Goal: Find contact information: Find contact information

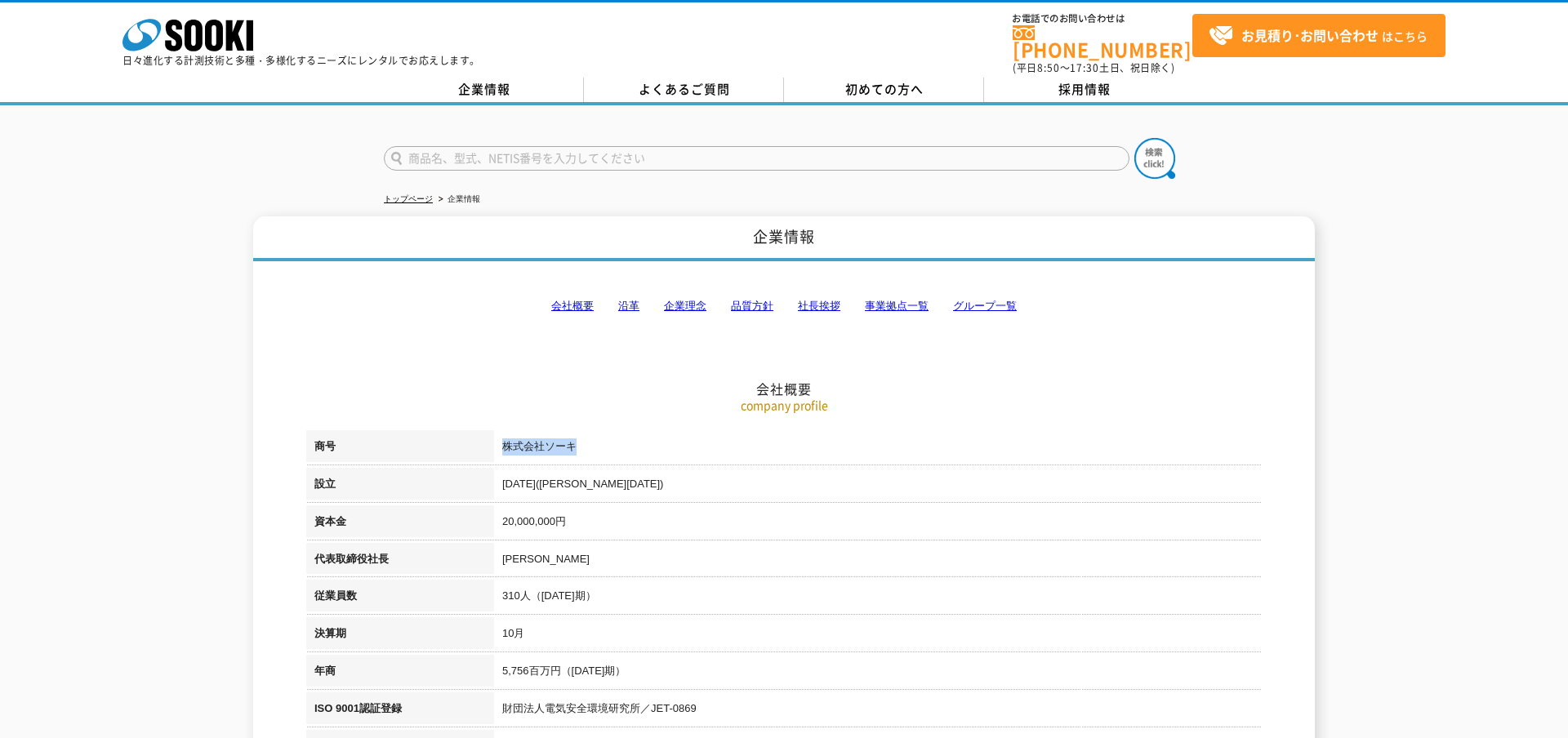
drag, startPoint x: 499, startPoint y: 438, endPoint x: 583, endPoint y: 433, distance: 84.1
click at [583, 433] on td "株式会社ソーキ" at bounding box center [878, 449] width 768 height 38
copy td "株式会社ソーキ"
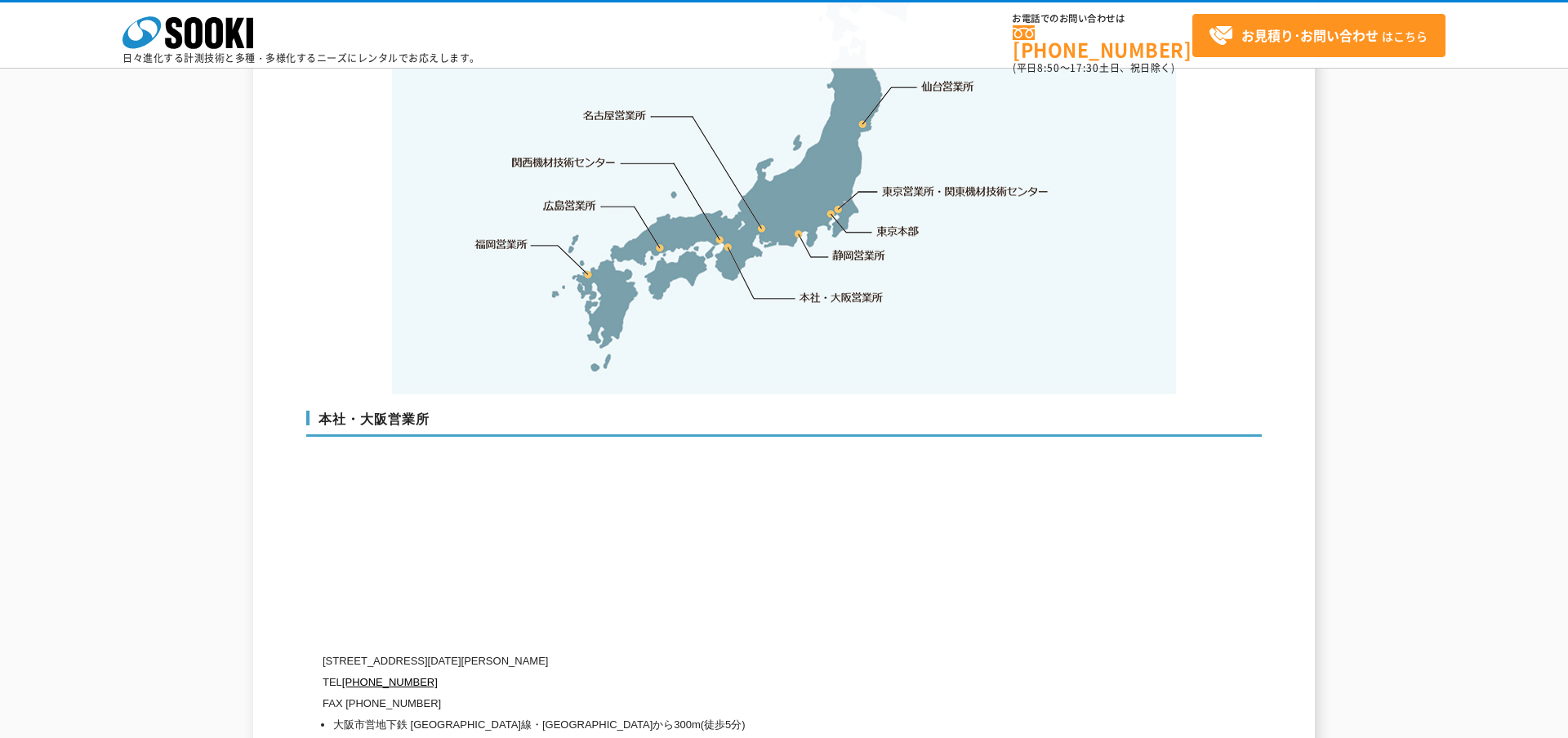
scroll to position [3663, 0]
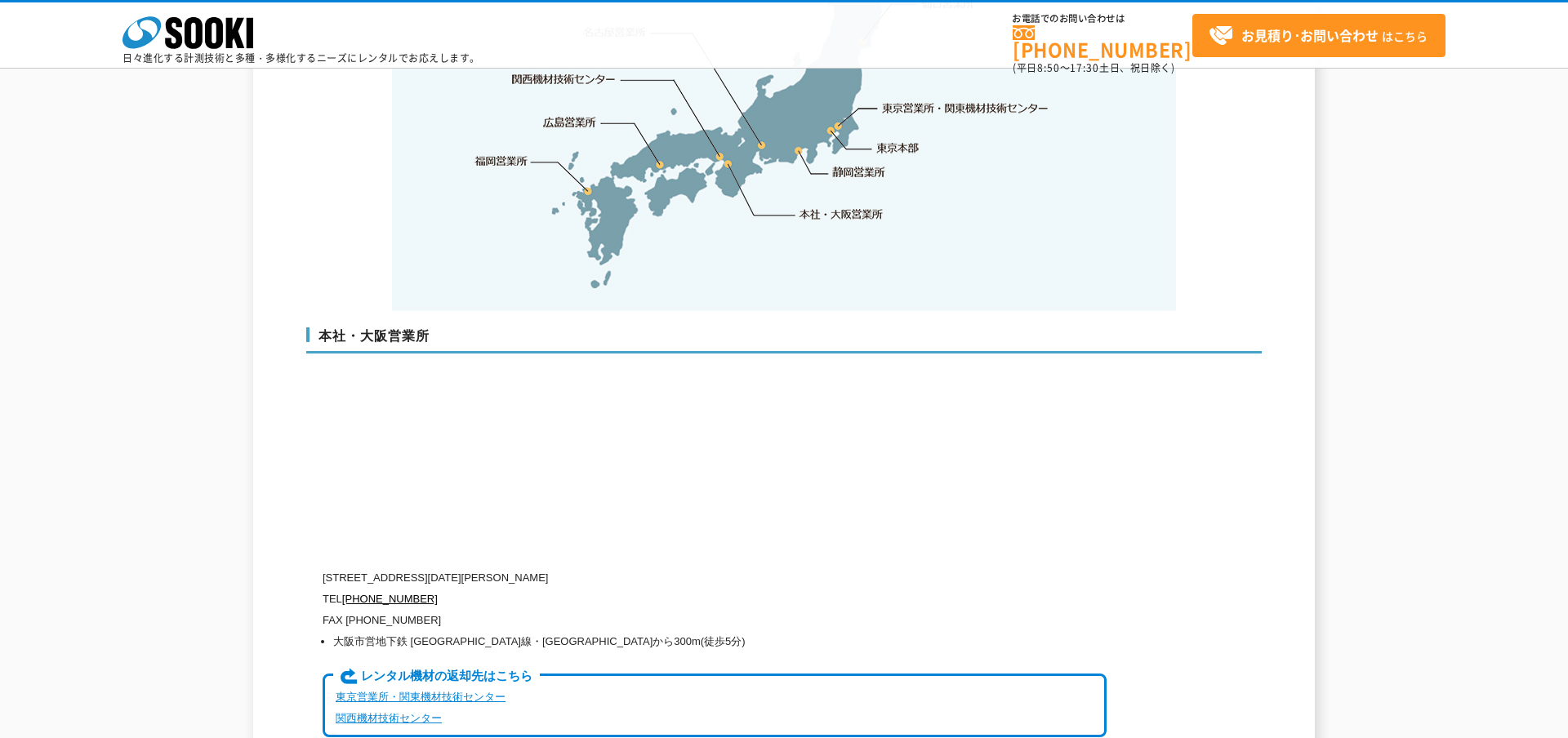
click at [786, 367] on div "本社・大阪営業所 [STREET_ADDRESS][DATE][PERSON_NAME] TEL [PHONE_NUMBER] FAX [PHONE_NUMB…" at bounding box center [784, 539] width 956 height 456
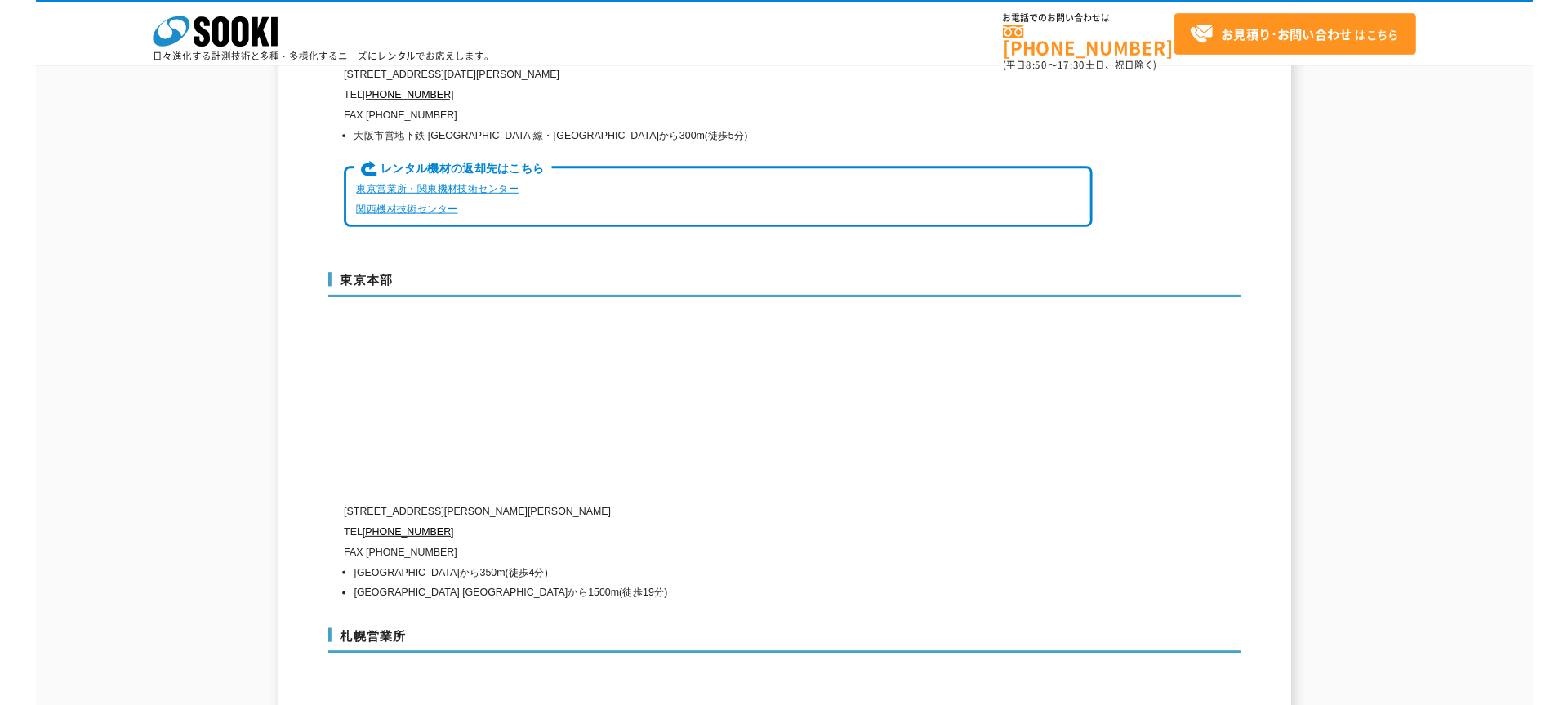
scroll to position [3834, 0]
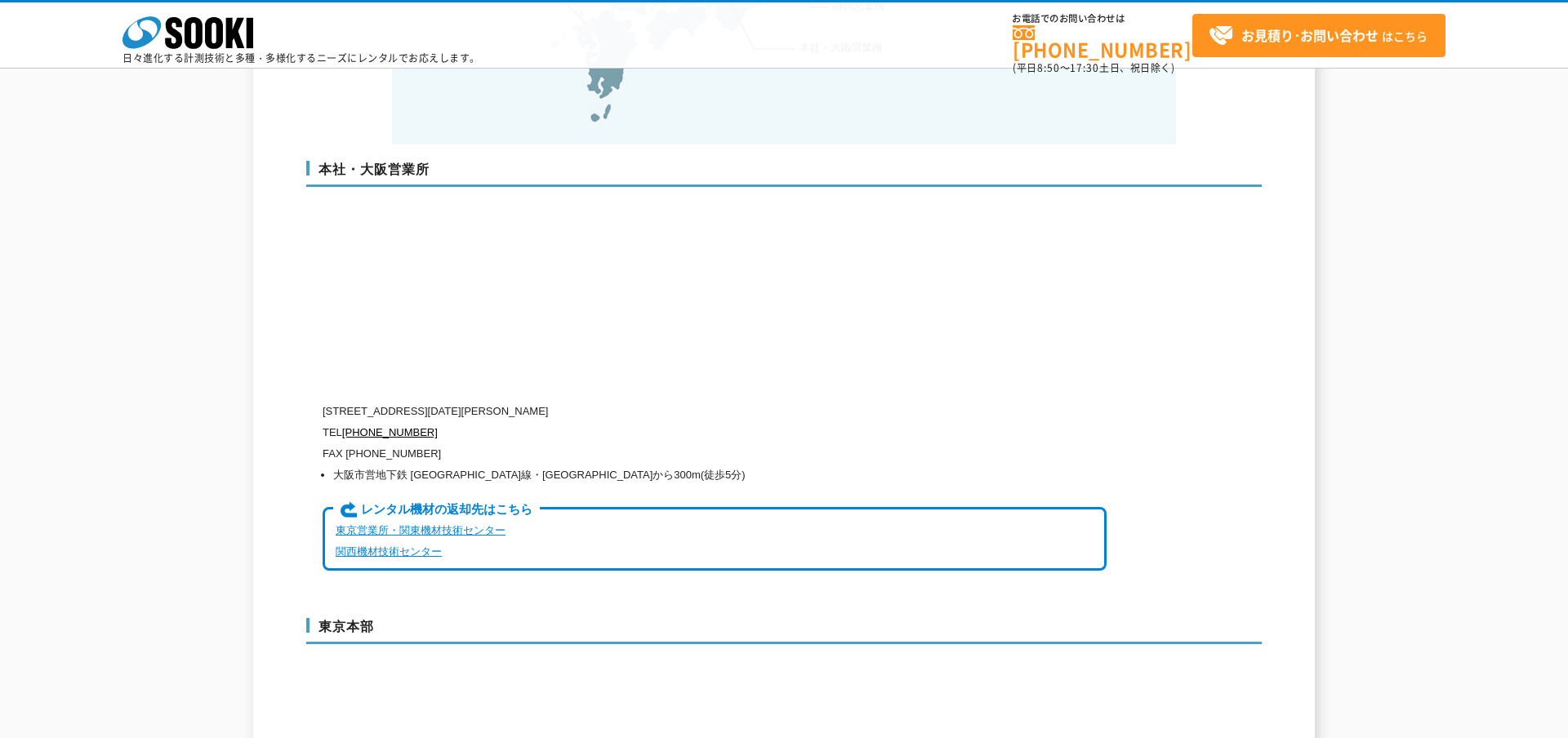
click at [768, 341] on div "本社・大阪営業所 [STREET_ADDRESS][DATE][PERSON_NAME] TEL [PHONE_NUMBER] FAX [PHONE_NUMB…" at bounding box center [784, 372] width 956 height 456
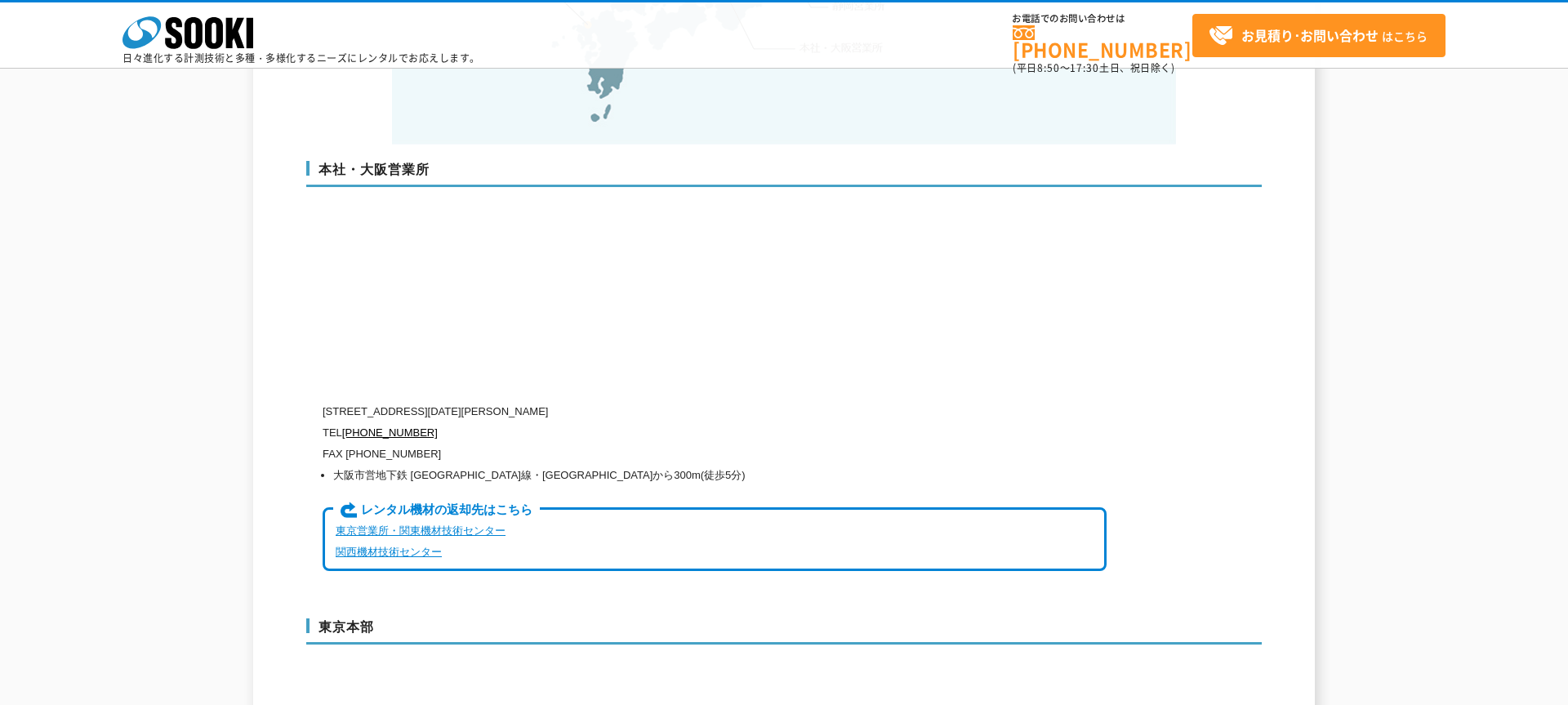
click at [766, 341] on div "本社・大阪営業所 [STREET_ADDRESS][DATE][PERSON_NAME] TEL [PHONE_NUMBER] FAX [PHONE_NUMB…" at bounding box center [784, 373] width 956 height 456
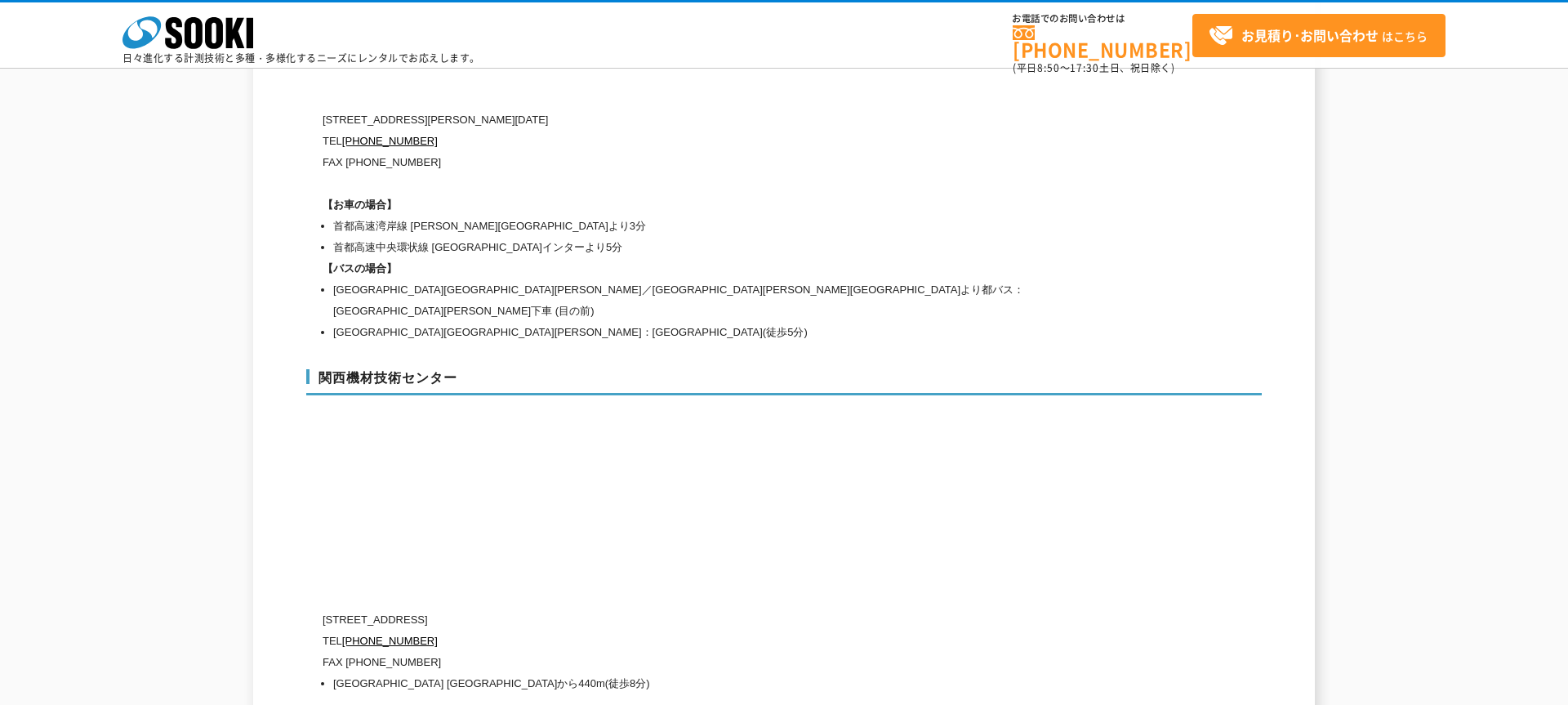
scroll to position [7387, 0]
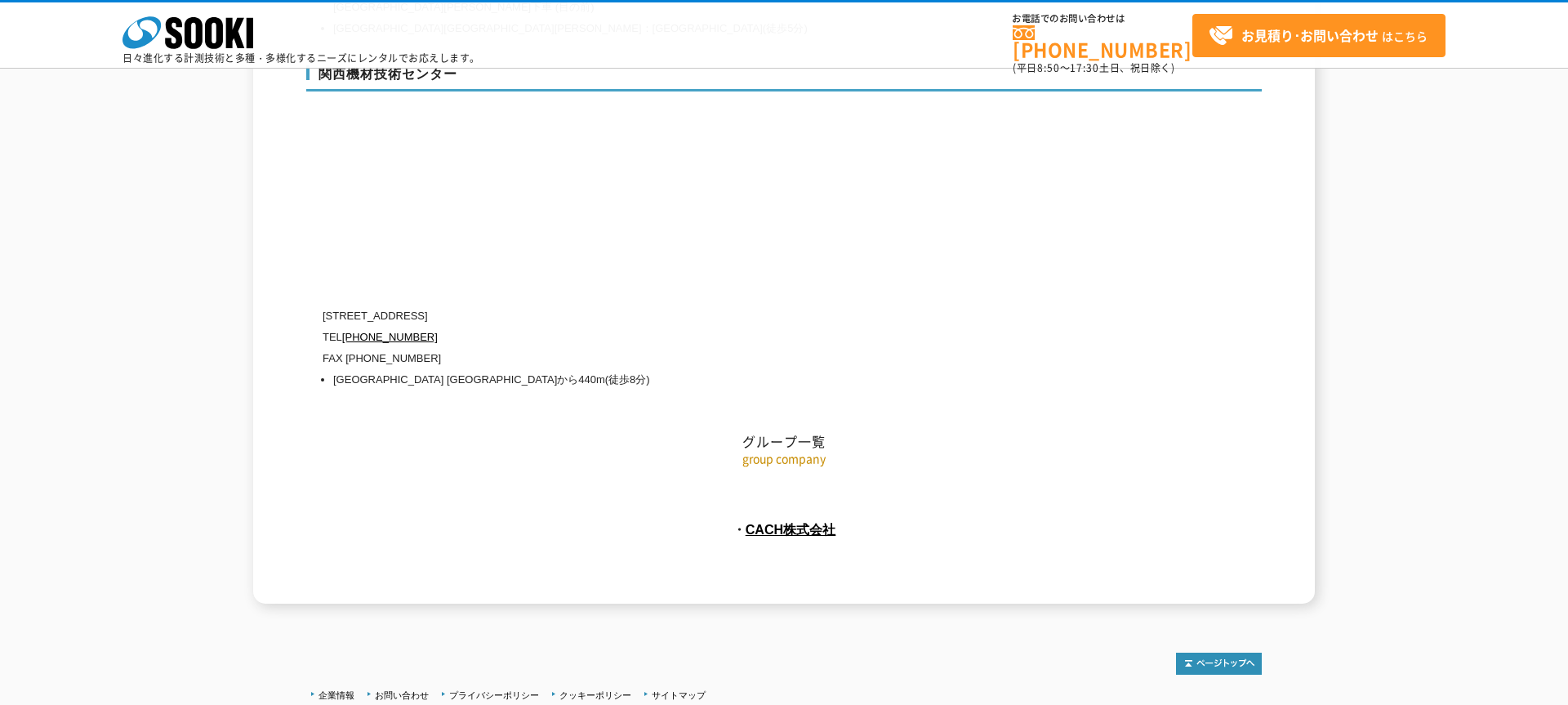
drag, startPoint x: 350, startPoint y: 648, endPoint x: 358, endPoint y: 646, distance: 8.2
click at [349, 690] on link "企業情報" at bounding box center [336, 695] width 36 height 10
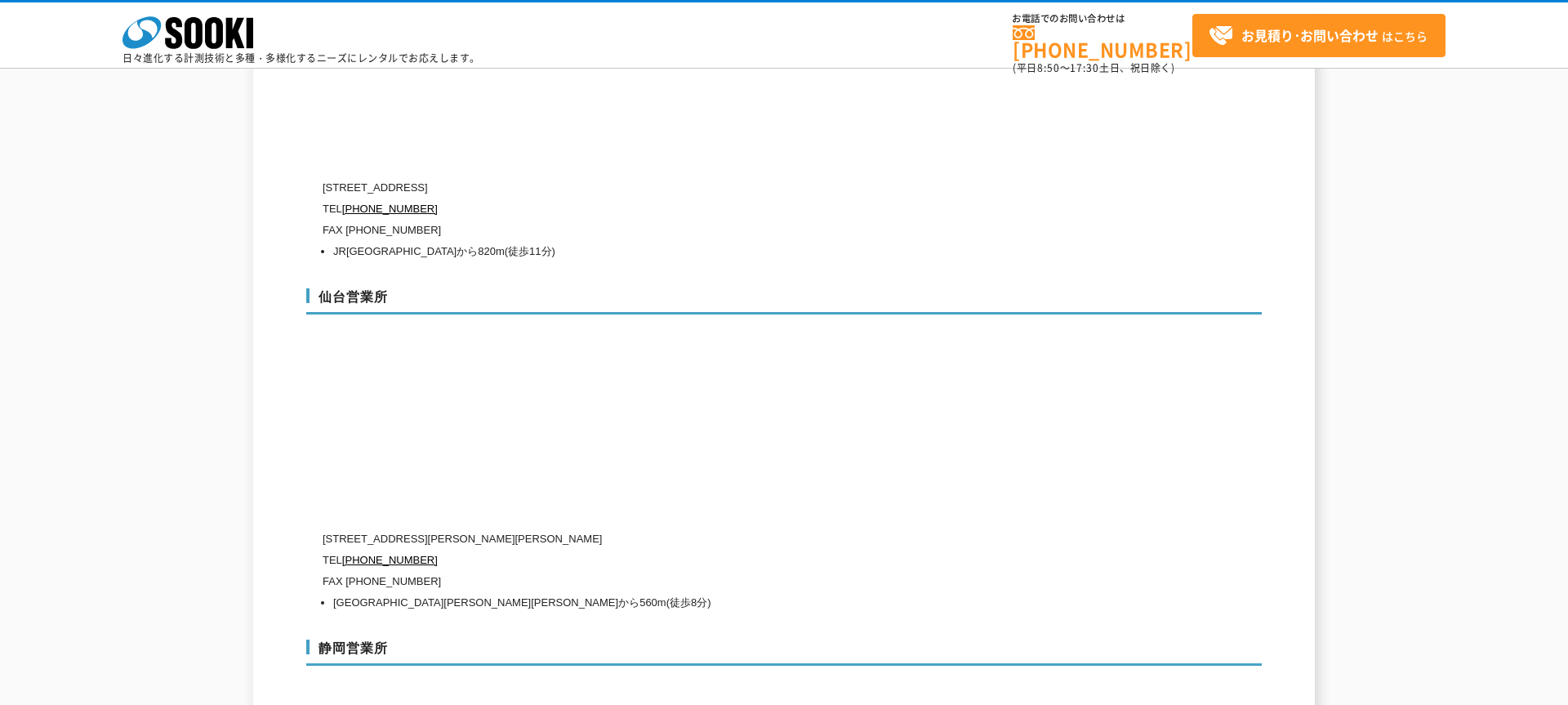
scroll to position [4470, 0]
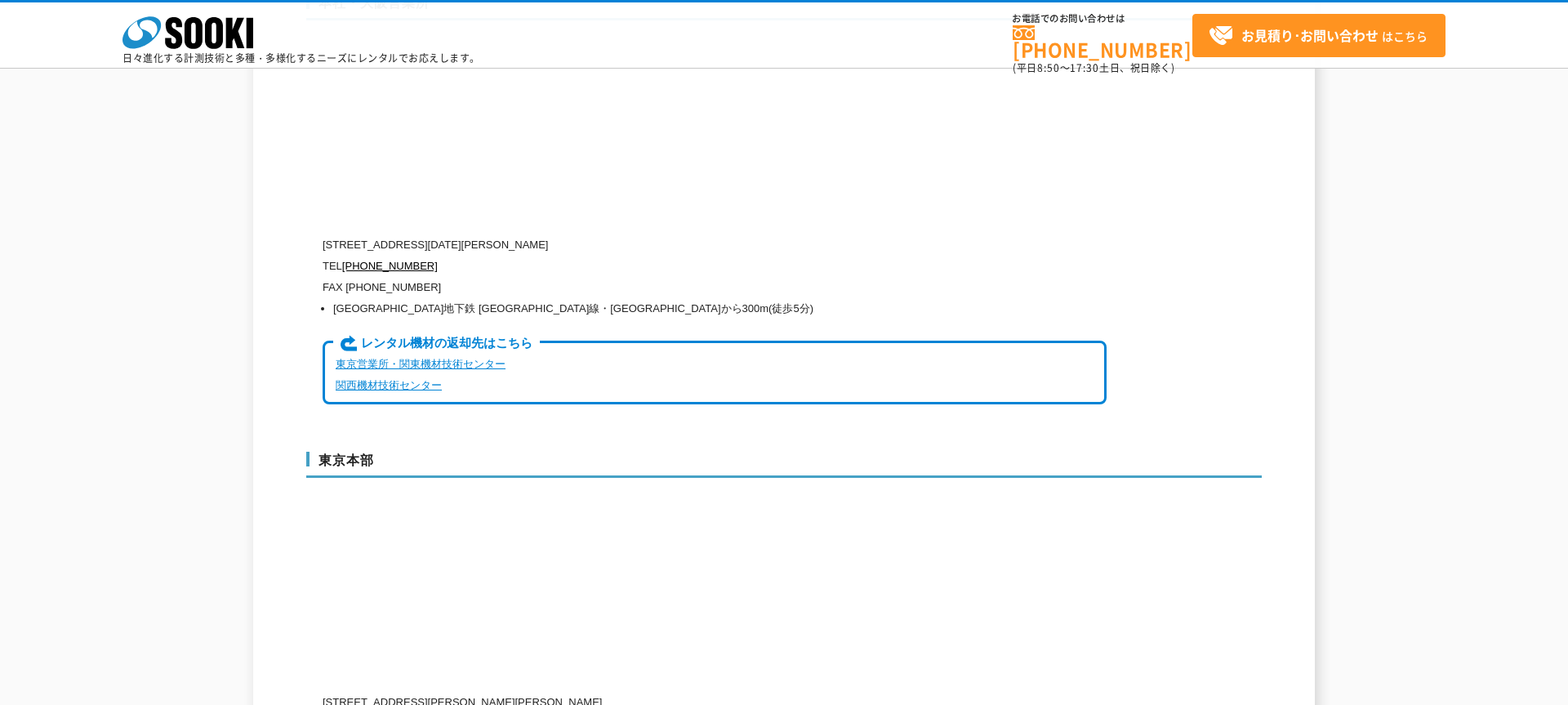
scroll to position [5722, 0]
